Goal: Use online tool/utility: Utilize a website feature to perform a specific function

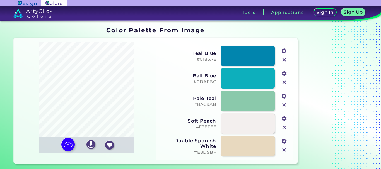
click at [0, 0] on input "file" at bounding box center [0, 0] width 0 height 0
type input "#ffffff"
type input "#212123"
type input "#e6a7ad"
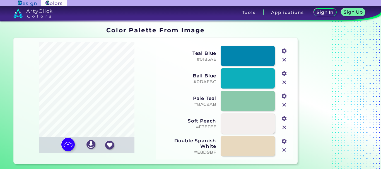
type input "#836959"
type input "#c99297"
type input "#e9e9e9"
type input "#d0d0d0"
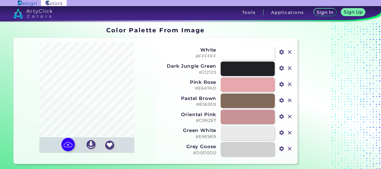
click at [0, 0] on input "file" at bounding box center [0, 0] width 0 height 0
type input "#ffffff"
type input "#e6a7ad"
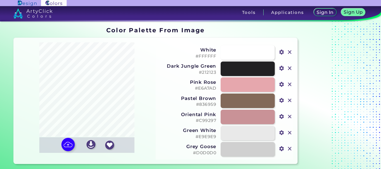
type input "#c99297"
type input "#e9e9e9"
type input "#d0d0d0"
click at [0, 0] on input "file" at bounding box center [0, 0] width 0 height 0
type input "#ffffff"
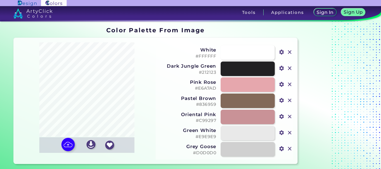
type input "#da8598"
type input "#f1a0b2"
type input "#806859"
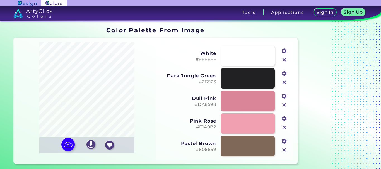
click at [205, 57] on h5 "#FFFFFF" at bounding box center [187, 59] width 57 height 5
click at [205, 58] on h5 "#FFFFFF copied" at bounding box center [187, 59] width 57 height 5
click at [205, 58] on h5 "#FFFFFF copied copied" at bounding box center [187, 59] width 57 height 5
click at [205, 58] on h5 "#FFFFFF copied copied copied" at bounding box center [187, 59] width 57 height 5
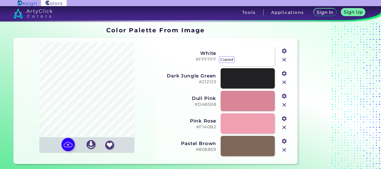
click at [205, 58] on h5 "#FFFFFF copied copied copied" at bounding box center [187, 59] width 57 height 5
click at [205, 58] on h5 "#FFFFFF copied copied copied copied" at bounding box center [187, 59] width 57 height 5
click at [207, 55] on h3 "White" at bounding box center [187, 53] width 57 height 6
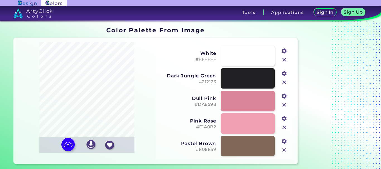
click at [0, 0] on input "file" at bounding box center [0, 0] width 0 height 0
